Goal: Entertainment & Leisure: Browse casually

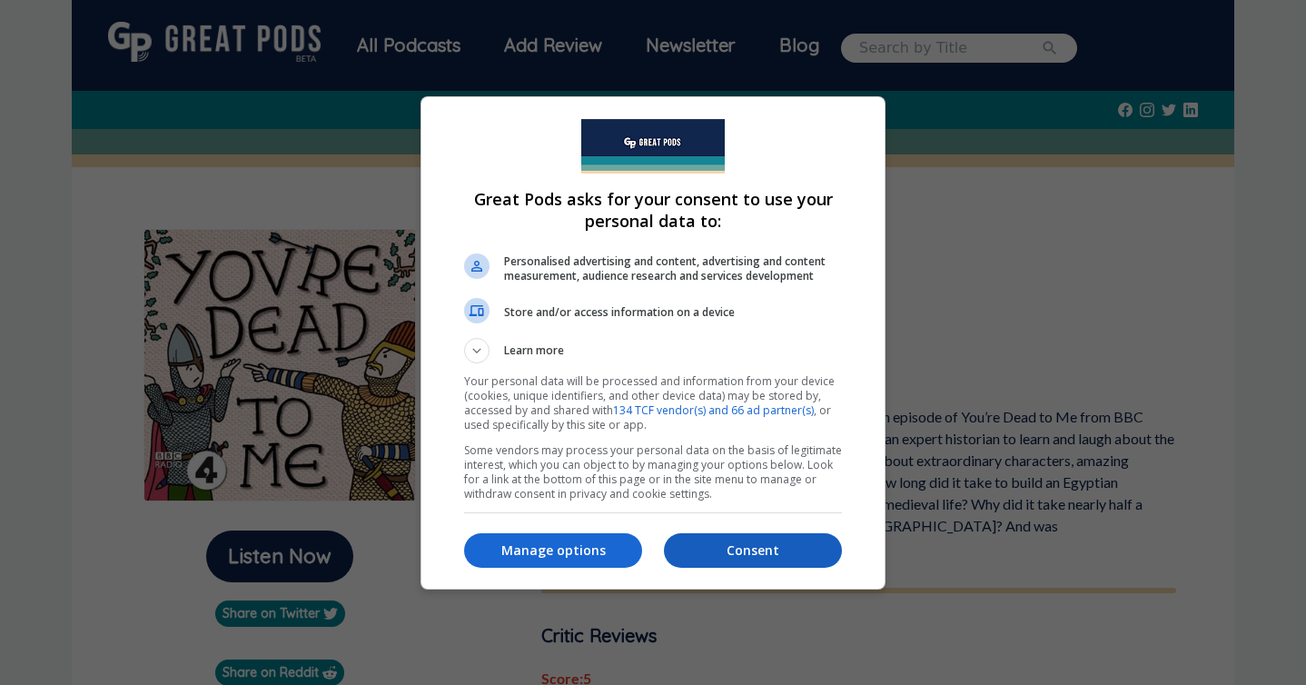
click at [758, 555] on p "Consent" at bounding box center [753, 550] width 178 height 18
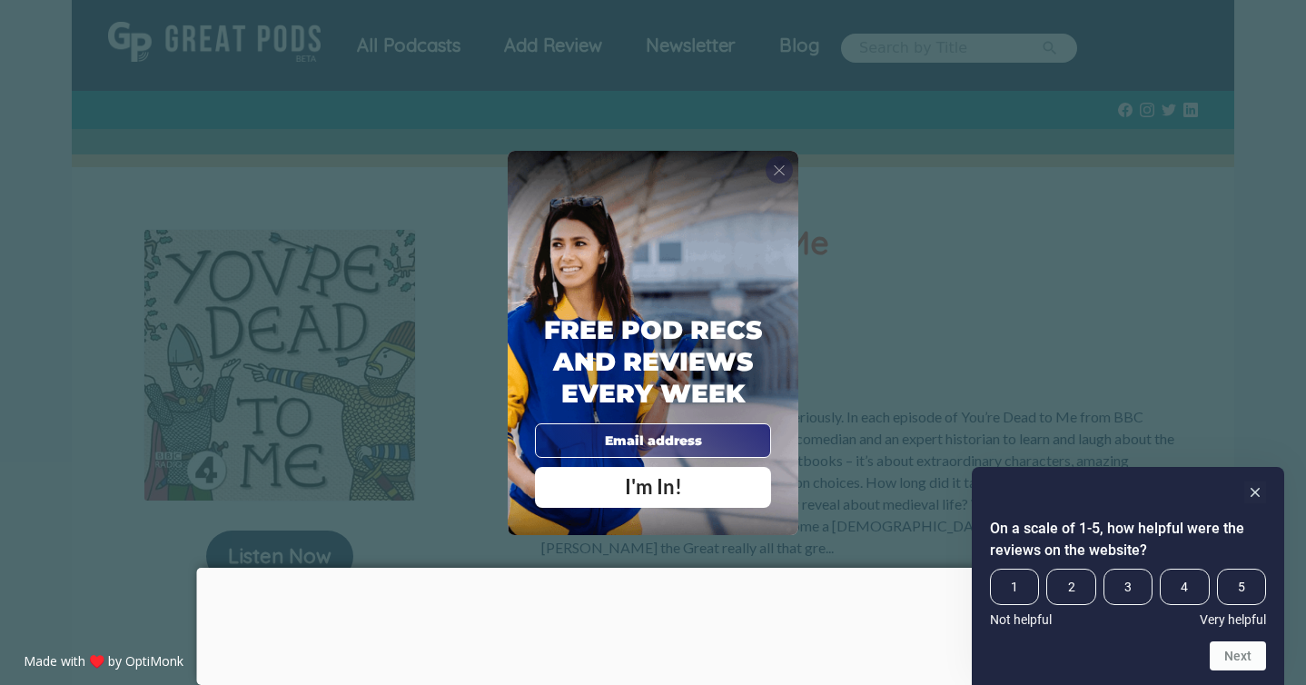
click at [782, 162] on span "X" at bounding box center [779, 170] width 13 height 18
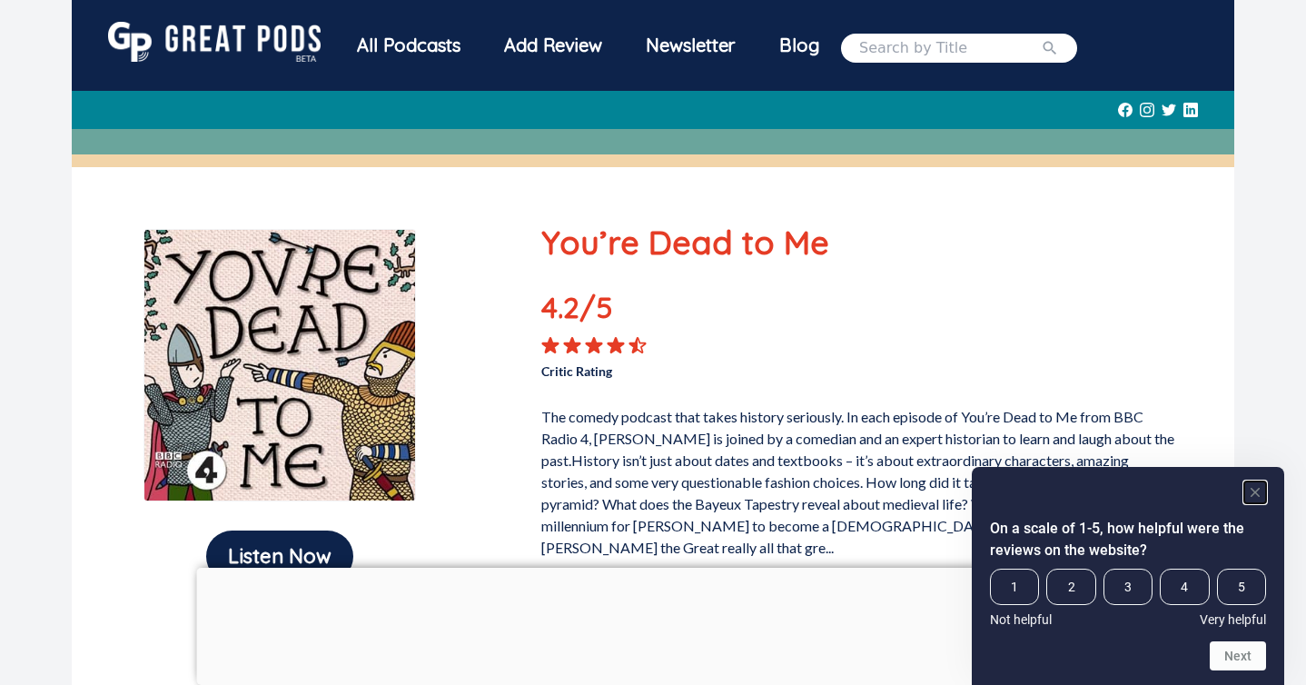
click at [1252, 487] on rect "Hide survey" at bounding box center [1255, 492] width 22 height 22
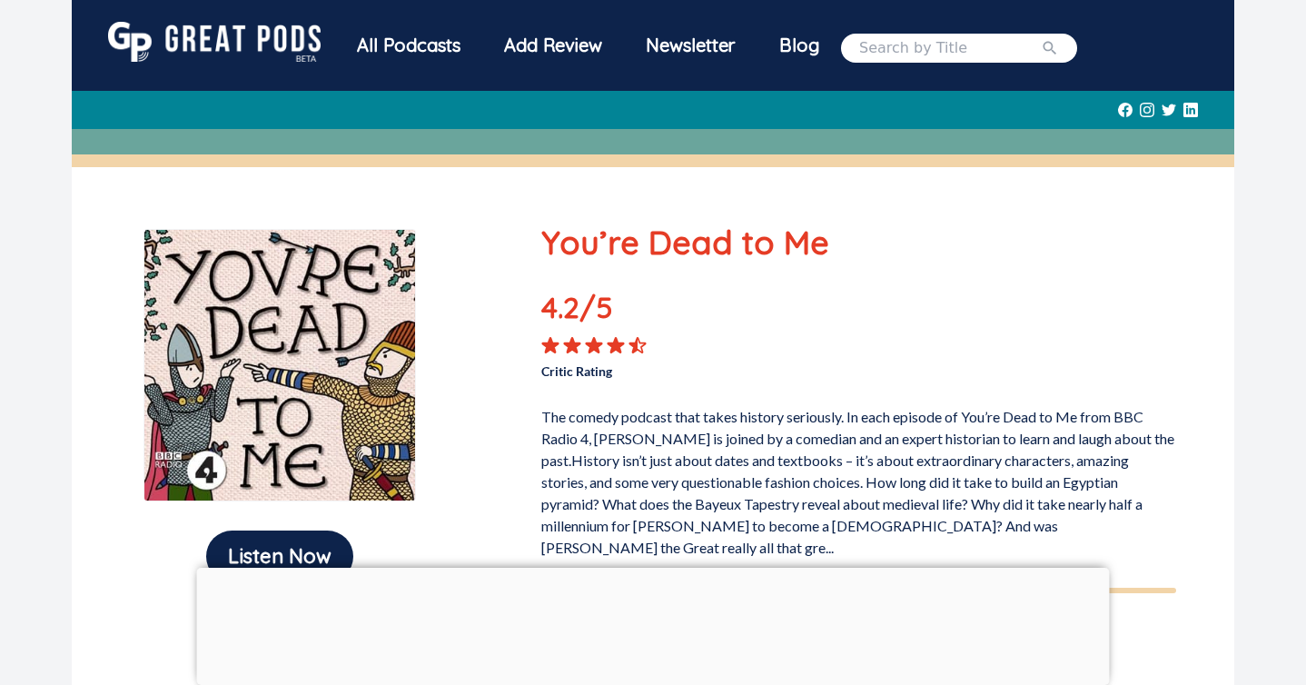
click at [403, 49] on div "All Podcasts" at bounding box center [408, 45] width 147 height 47
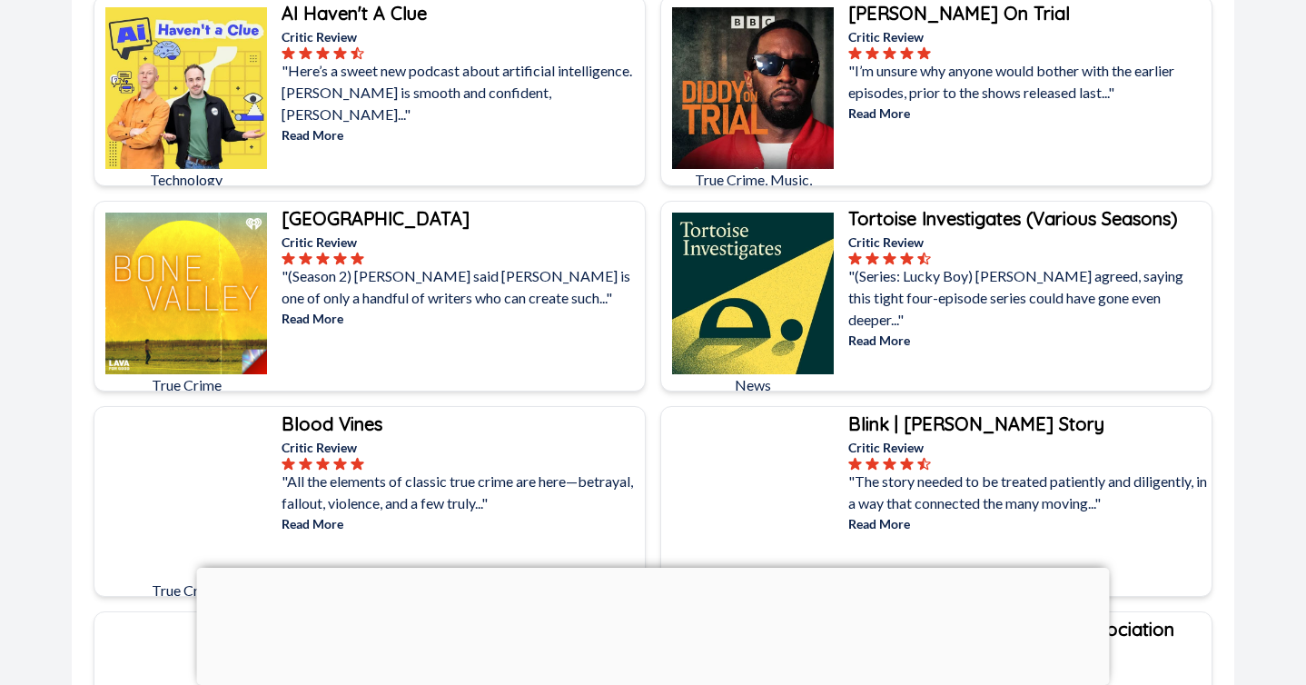
scroll to position [4119, 0]
